Goal: Check status: Check status

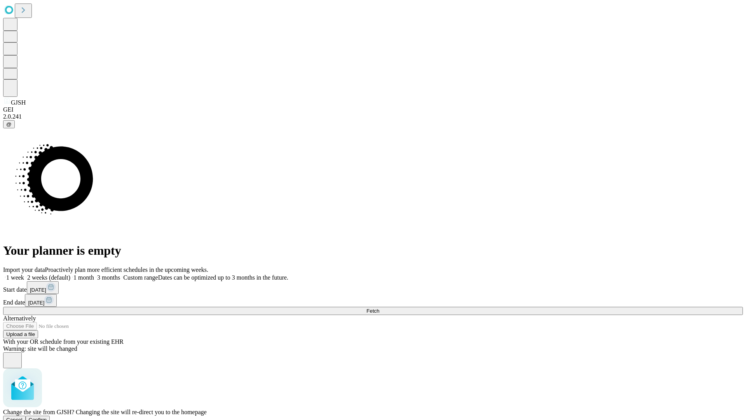
click at [47, 416] on span "Confirm" at bounding box center [38, 419] width 18 height 6
click at [70, 274] on label "2 weeks (default)" at bounding box center [47, 277] width 46 height 7
click at [379, 308] on span "Fetch" at bounding box center [372, 311] width 13 height 6
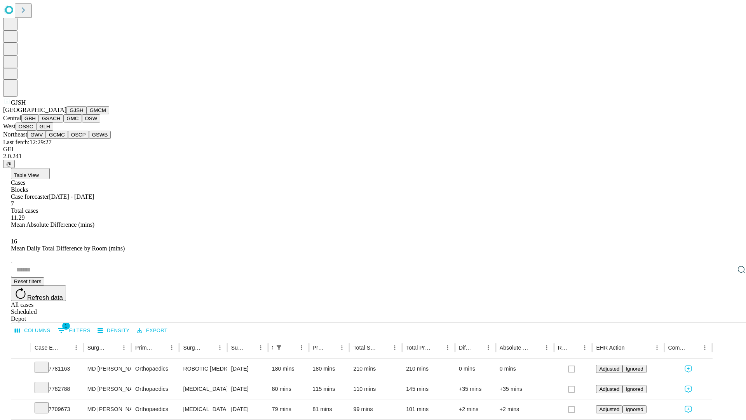
click at [87, 114] on button "GMCM" at bounding box center [98, 110] width 23 height 8
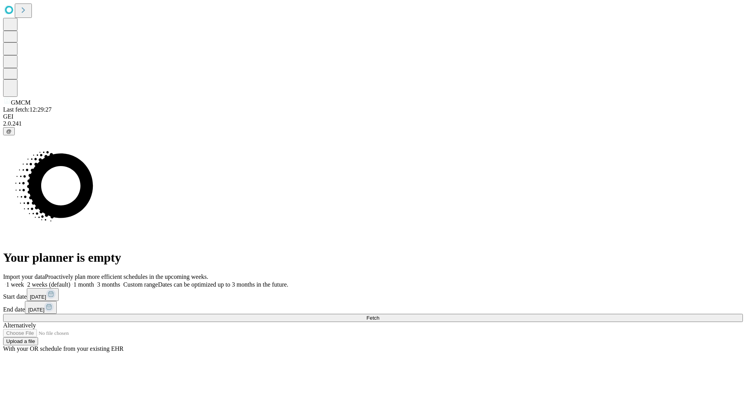
click at [379, 315] on span "Fetch" at bounding box center [372, 318] width 13 height 6
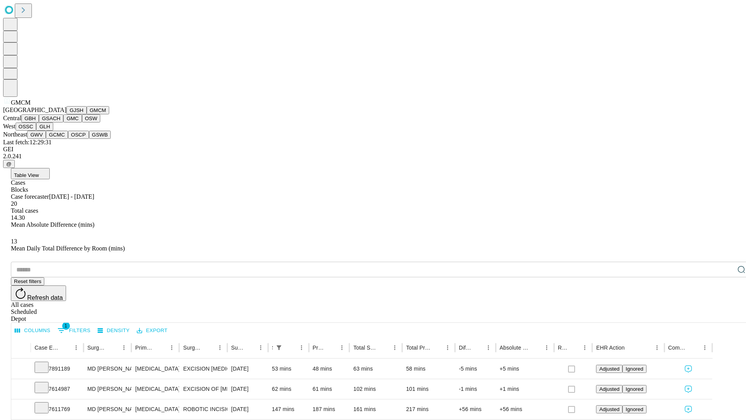
click at [39, 122] on button "GBH" at bounding box center [29, 118] width 17 height 8
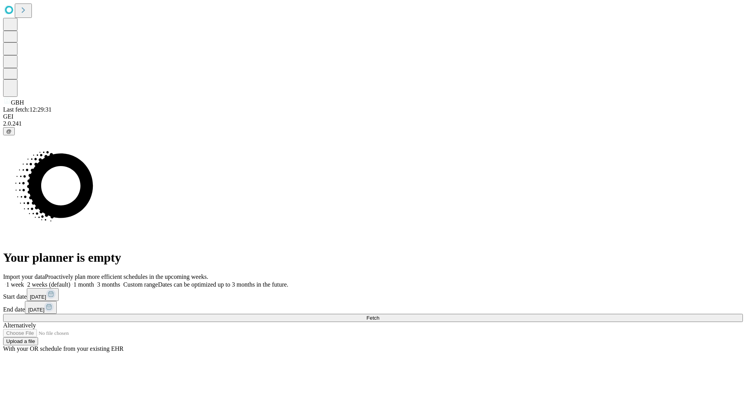
click at [70, 281] on label "2 weeks (default)" at bounding box center [47, 284] width 46 height 7
click at [379, 315] on span "Fetch" at bounding box center [372, 318] width 13 height 6
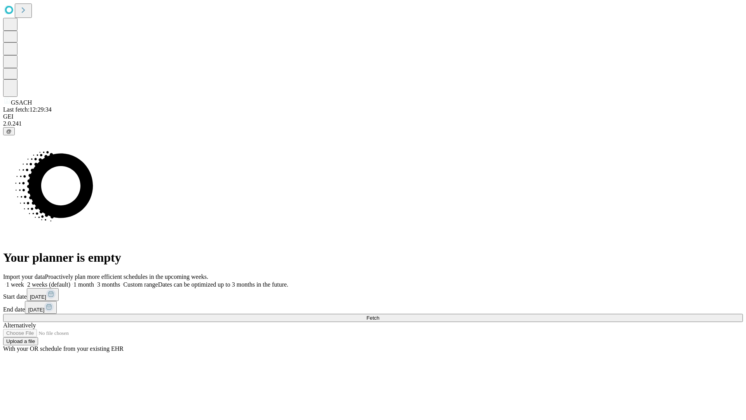
click at [70, 281] on label "2 weeks (default)" at bounding box center [47, 284] width 46 height 7
click at [379, 315] on span "Fetch" at bounding box center [372, 318] width 13 height 6
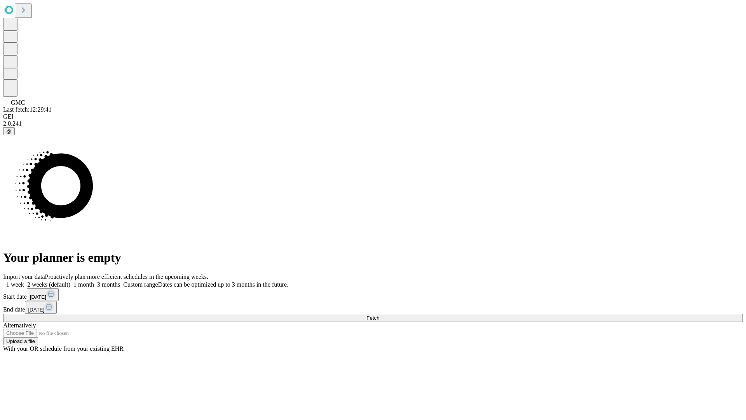
click at [70, 281] on label "2 weeks (default)" at bounding box center [47, 284] width 46 height 7
click at [379, 315] on span "Fetch" at bounding box center [372, 318] width 13 height 6
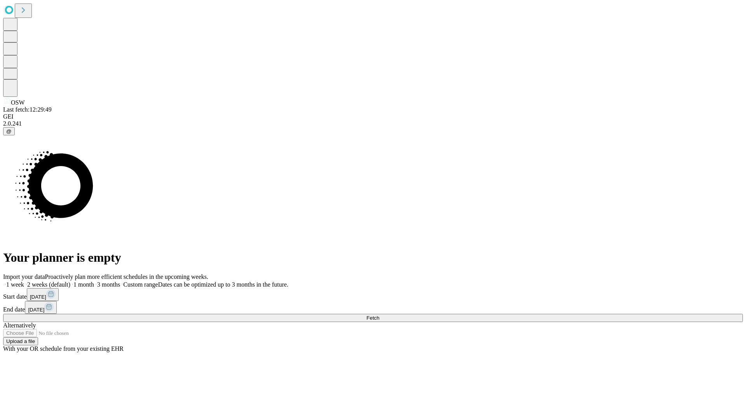
click at [70, 281] on label "2 weeks (default)" at bounding box center [47, 284] width 46 height 7
click at [379, 315] on span "Fetch" at bounding box center [372, 318] width 13 height 6
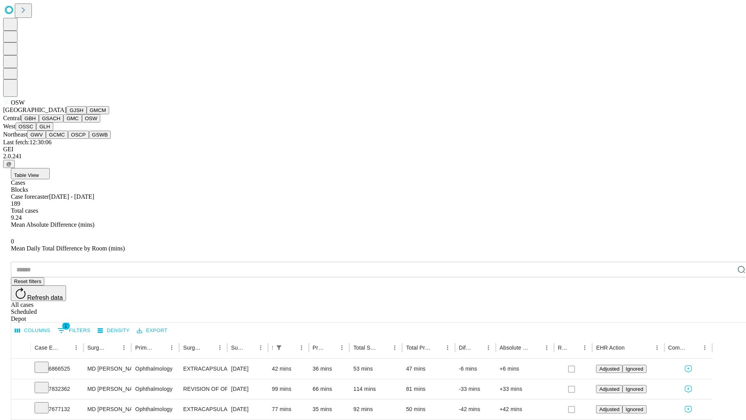
click at [37, 131] on button "OSSC" at bounding box center [26, 126] width 21 height 8
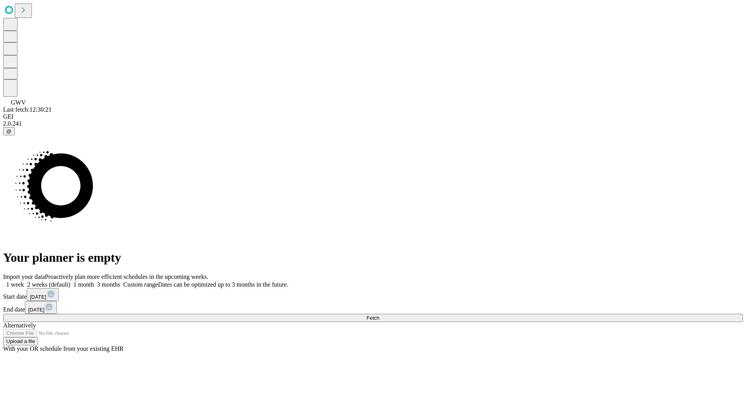
click at [70, 281] on label "2 weeks (default)" at bounding box center [47, 284] width 46 height 7
click at [379, 315] on span "Fetch" at bounding box center [372, 318] width 13 height 6
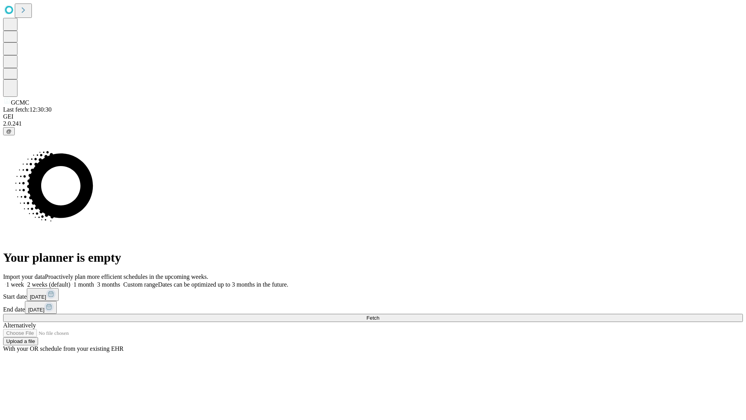
click at [70, 281] on label "2 weeks (default)" at bounding box center [47, 284] width 46 height 7
click at [379, 315] on span "Fetch" at bounding box center [372, 318] width 13 height 6
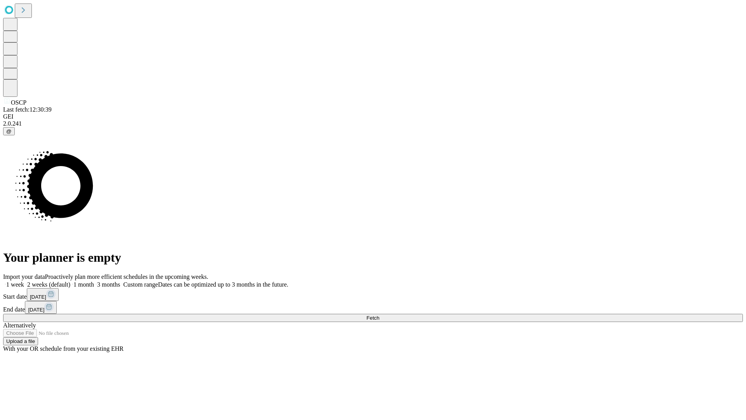
click at [70, 281] on label "2 weeks (default)" at bounding box center [47, 284] width 46 height 7
click at [379, 315] on span "Fetch" at bounding box center [372, 318] width 13 height 6
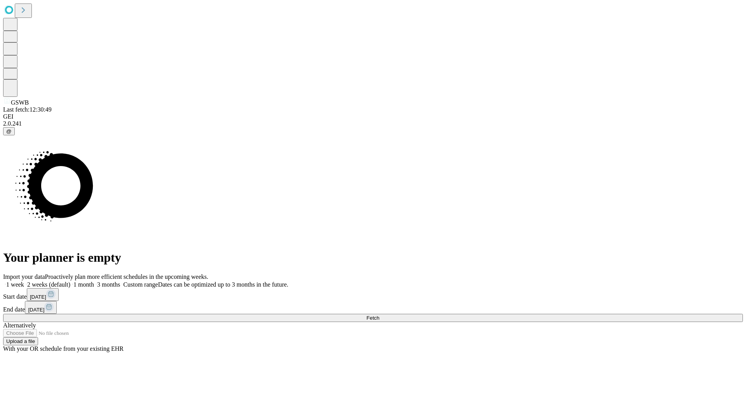
click at [70, 281] on label "2 weeks (default)" at bounding box center [47, 284] width 46 height 7
click at [379, 315] on span "Fetch" at bounding box center [372, 318] width 13 height 6
